Goal: Transaction & Acquisition: Purchase product/service

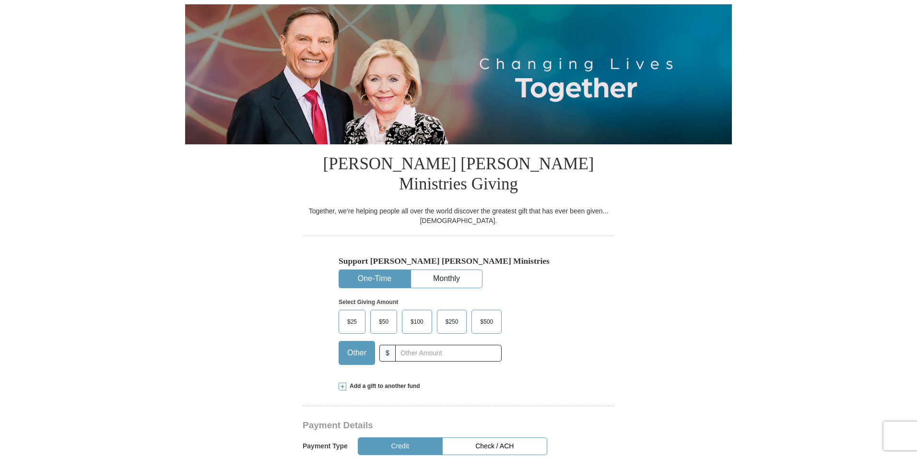
type input "110.00"
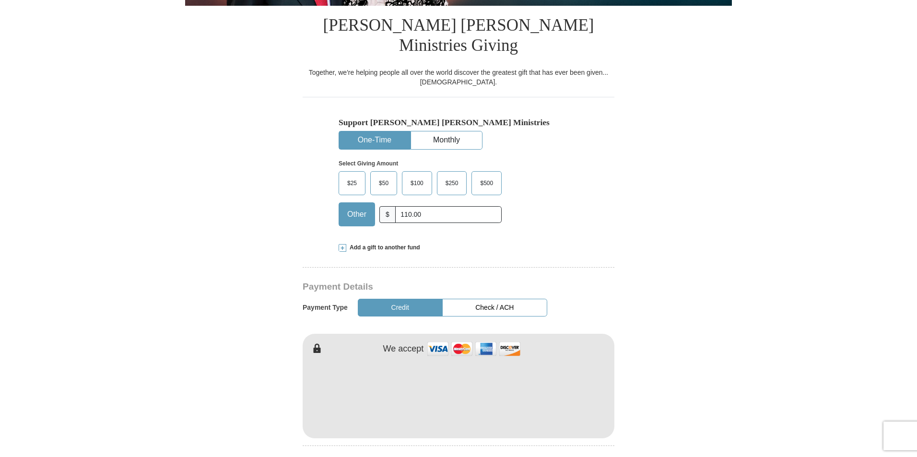
scroll to position [240, 0]
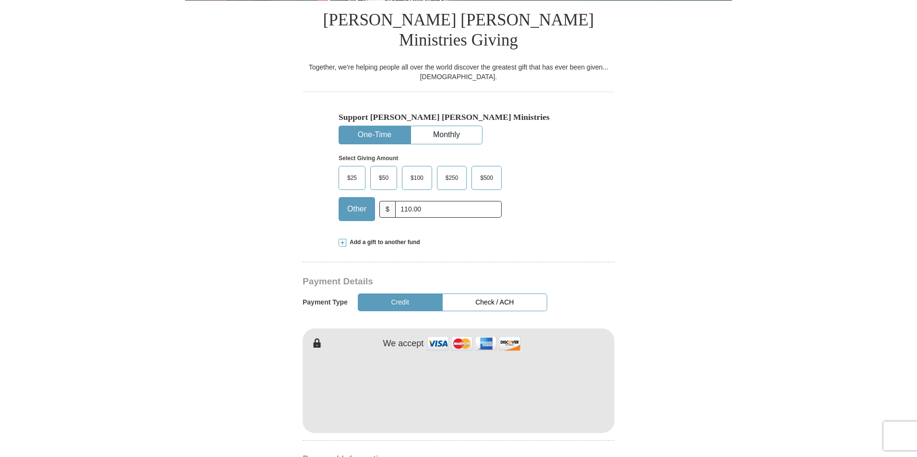
type input "[PERSON_NAME]"
click at [710, 204] on form "Already have an account? Sign in for faster giving. Don't have an account? Crea…" at bounding box center [458, 400] width 547 height 1202
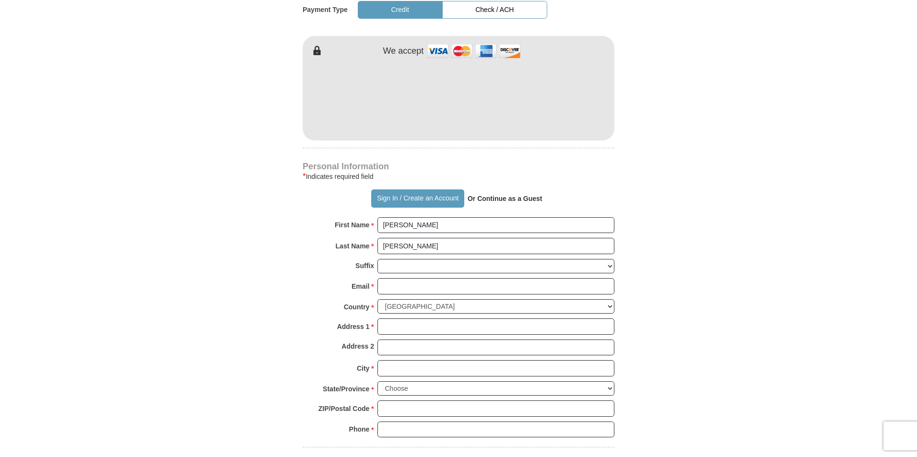
scroll to position [575, 0]
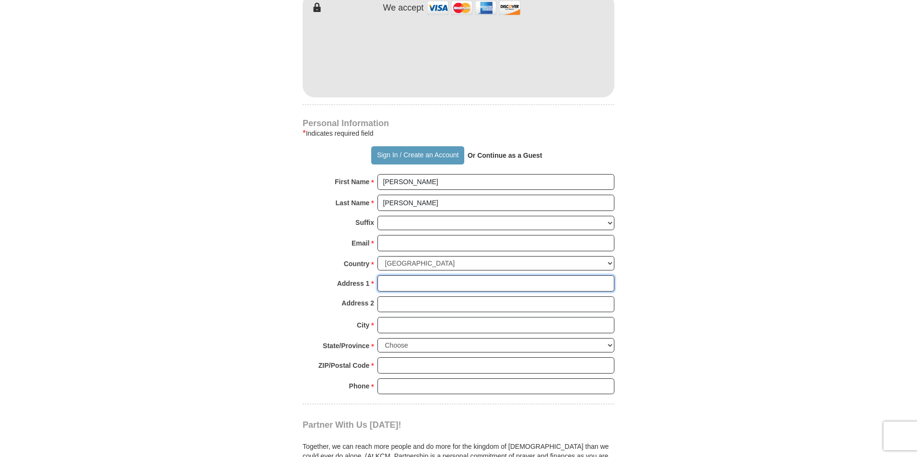
click at [492, 275] on input "Address 1 *" at bounding box center [495, 283] width 237 height 16
type input "[STREET_ADDRESS]"
type input "[EMAIL_ADDRESS][DOMAIN_NAME]"
type input "Hemet"
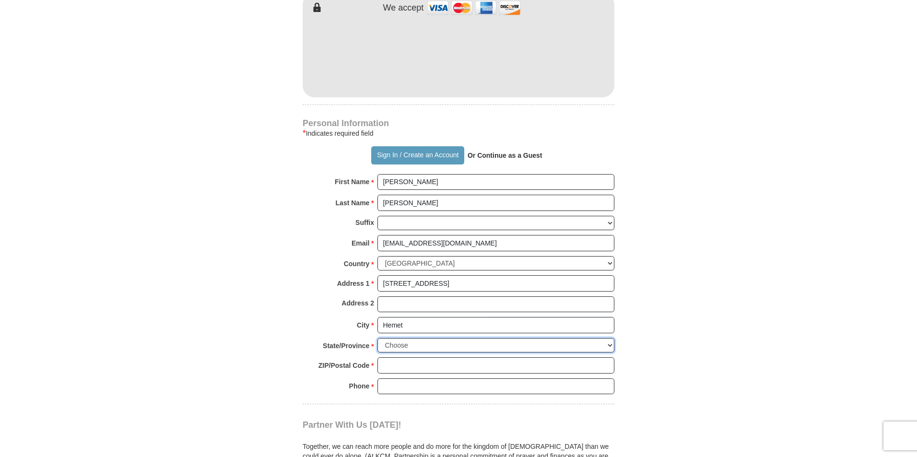
select select "CA"
type input "92545-1647"
type input "9516034627"
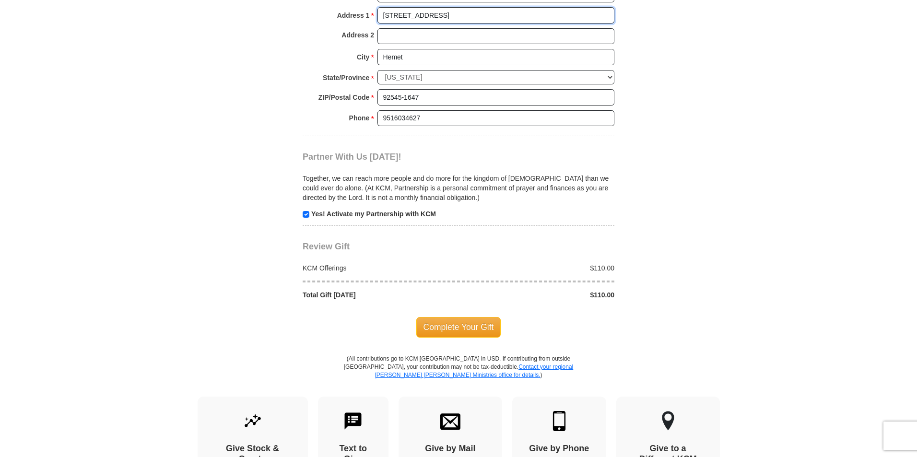
scroll to position [863, 0]
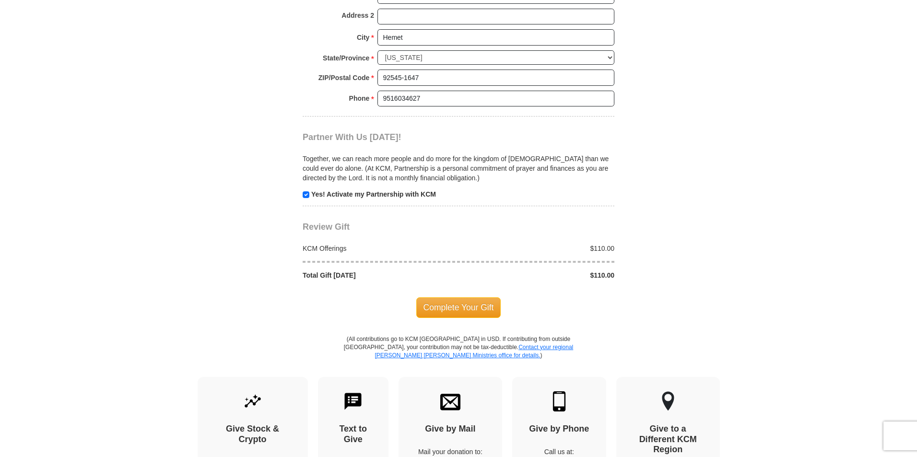
click at [451, 297] on span "Complete Your Gift" at bounding box center [458, 307] width 85 height 20
